Goal: Navigation & Orientation: Go to known website

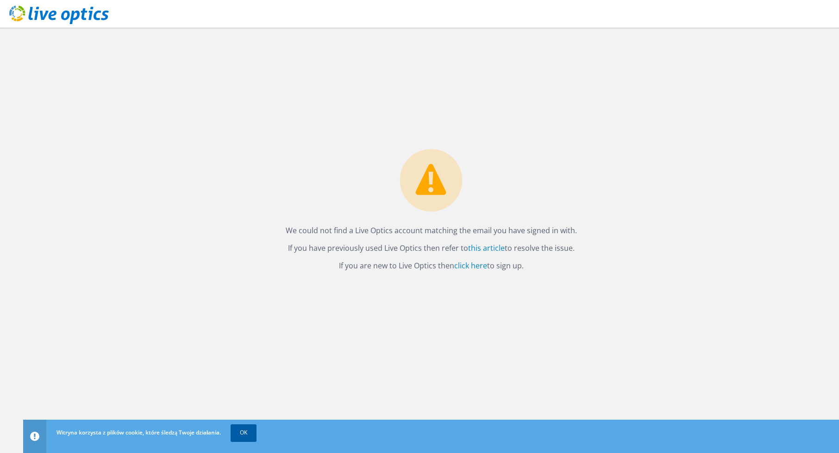
click at [248, 437] on link "OK" at bounding box center [244, 433] width 26 height 17
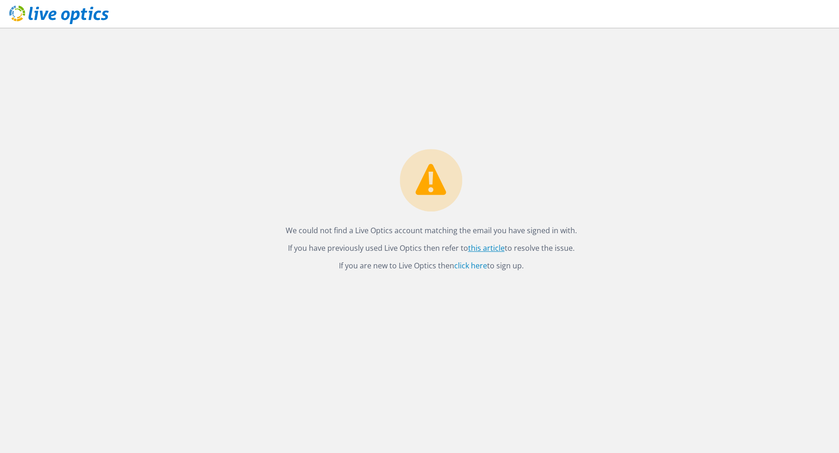
click at [487, 247] on link "this article" at bounding box center [486, 248] width 37 height 10
click at [473, 269] on link "click here" at bounding box center [470, 266] width 33 height 10
